Goal: Task Accomplishment & Management: Manage account settings

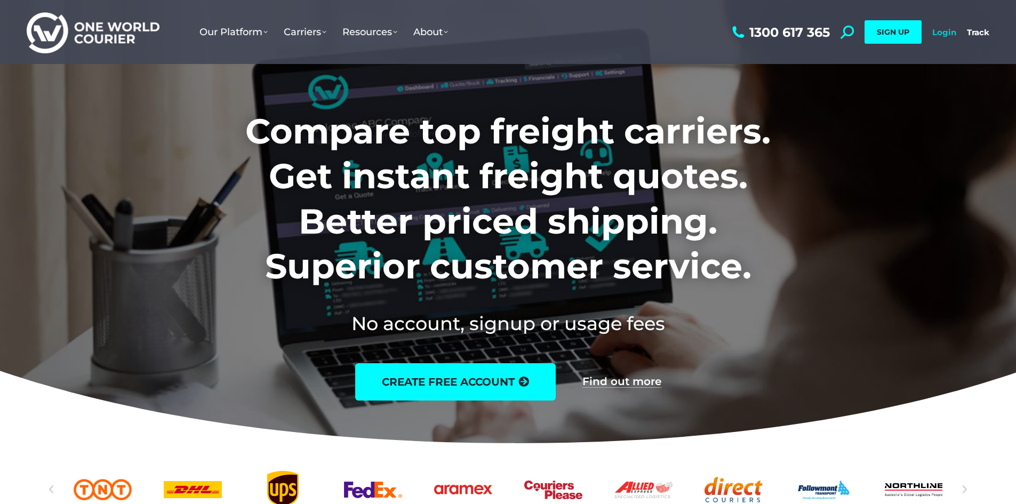
click at [951, 31] on link "Login" at bounding box center [945, 32] width 24 height 10
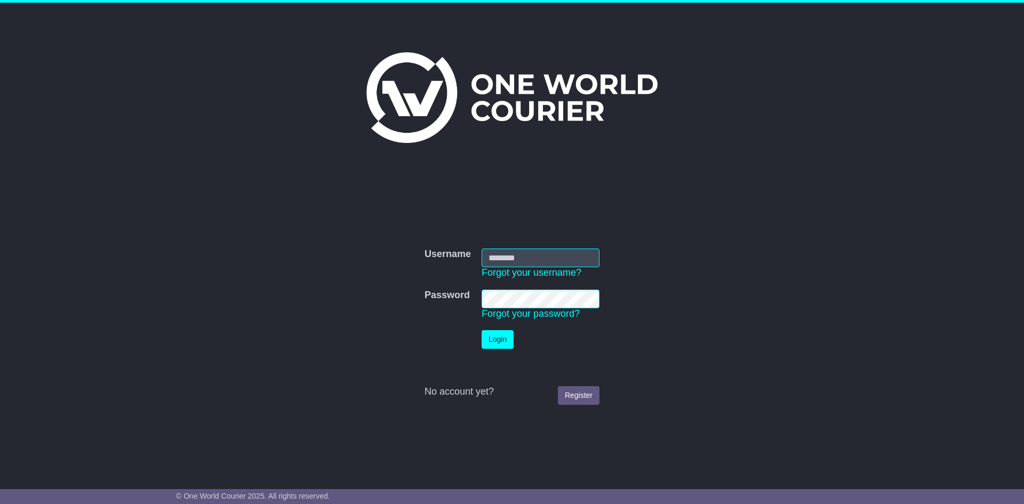
click at [545, 260] on input "Username" at bounding box center [541, 258] width 118 height 19
click at [544, 260] on input "Username" at bounding box center [541, 258] width 118 height 19
